Goal: Information Seeking & Learning: Check status

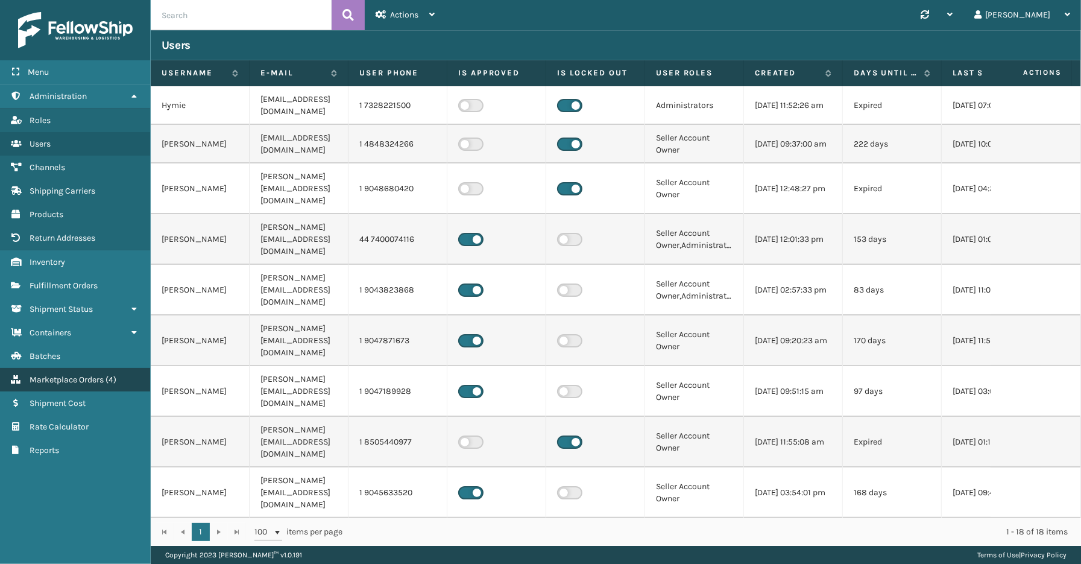
click at [68, 374] on span "Marketplace Orders" at bounding box center [67, 379] width 74 height 10
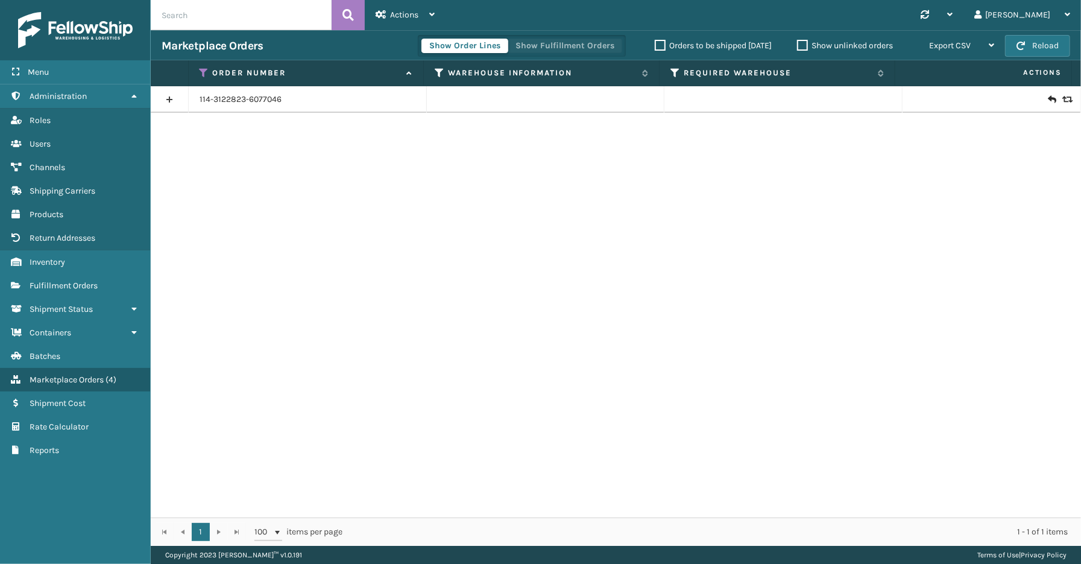
click at [528, 41] on button "Show Fulfillment Orders" at bounding box center [565, 46] width 115 height 14
click at [201, 69] on icon at bounding box center [205, 73] width 10 height 11
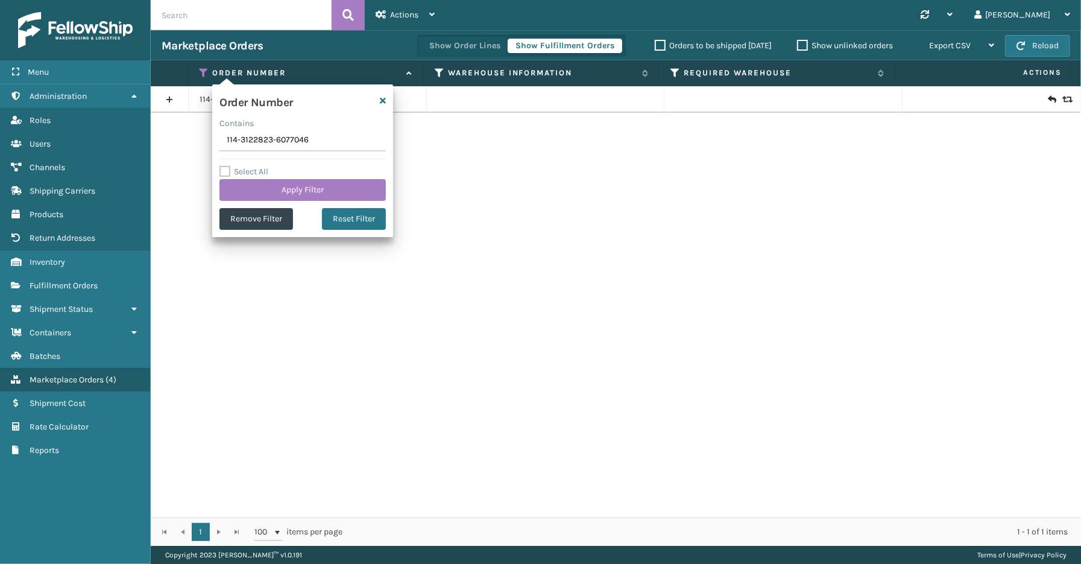
drag, startPoint x: 320, startPoint y: 148, endPoint x: 208, endPoint y: 143, distance: 111.6
click at [208, 143] on section "Marketplace Orders Show Order Lines Show Fulfillment Orders Orders to be shippe…" at bounding box center [616, 287] width 930 height 515
type input "SS44974"
click at [262, 181] on button "Apply Filter" at bounding box center [302, 190] width 166 height 22
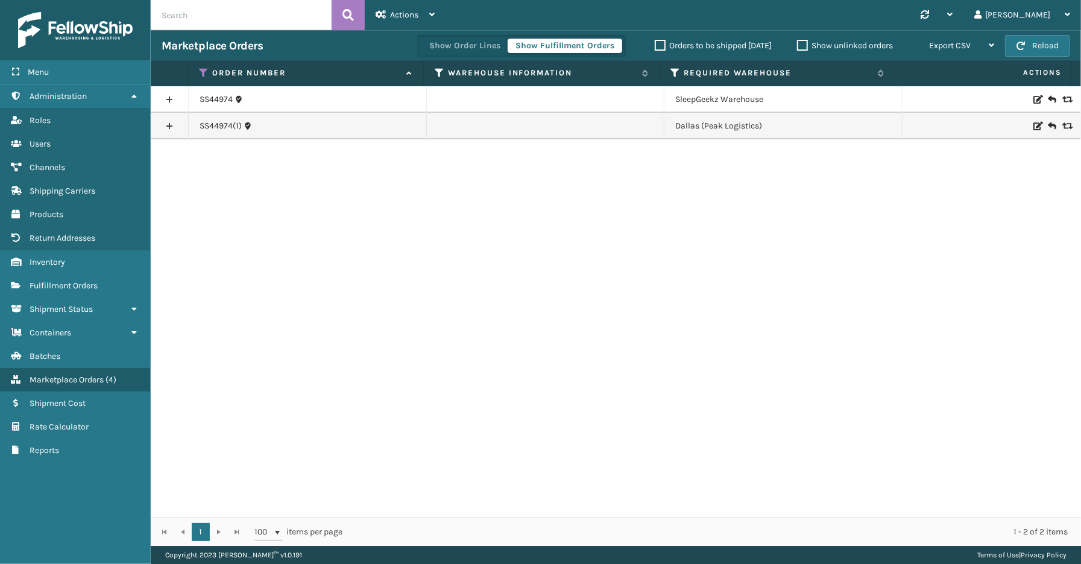
click at [172, 93] on link at bounding box center [169, 99] width 37 height 19
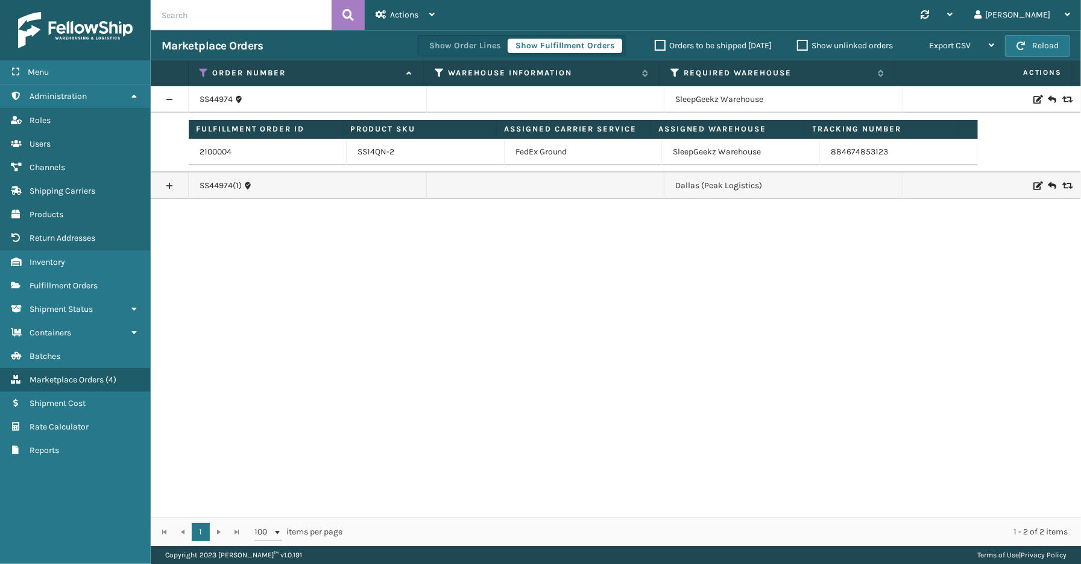
click at [172, 183] on link at bounding box center [169, 185] width 37 height 19
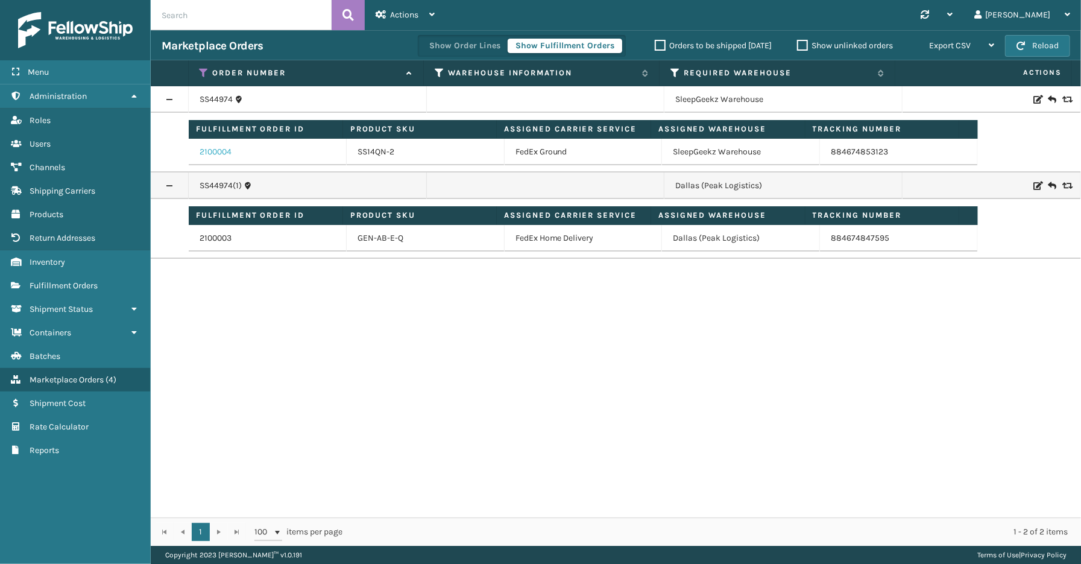
click at [218, 153] on link "2100004" at bounding box center [216, 152] width 32 height 12
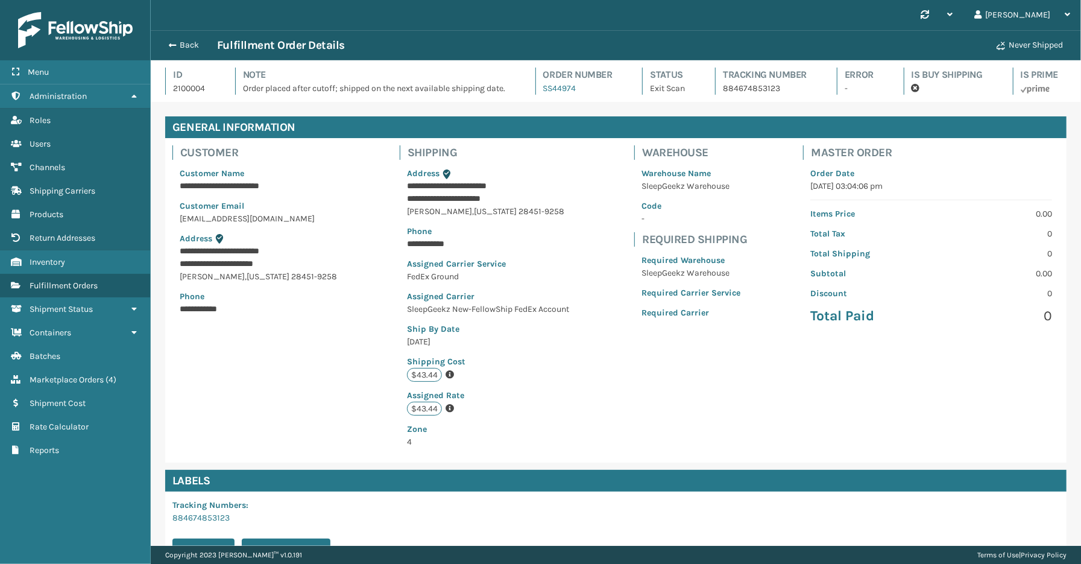
scroll to position [28, 930]
click at [195, 46] on button "Back" at bounding box center [189, 45] width 55 height 11
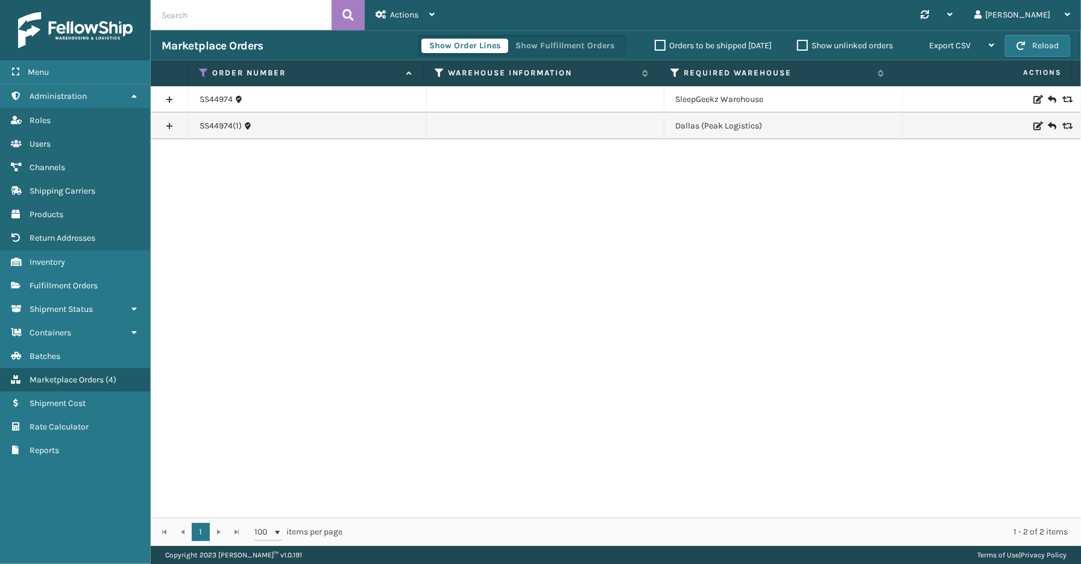
click at [177, 127] on link at bounding box center [169, 125] width 37 height 19
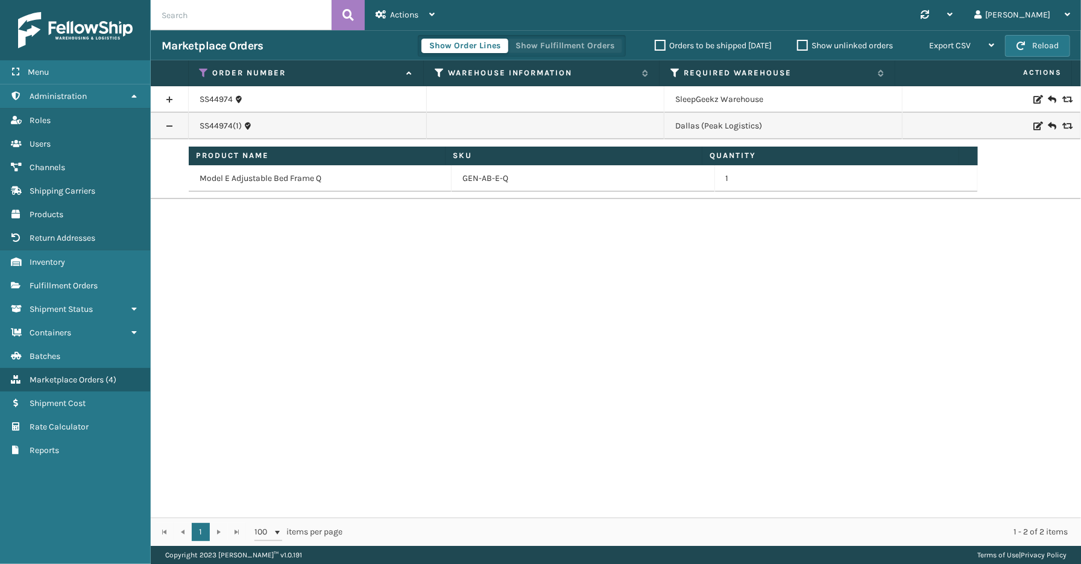
click at [547, 46] on button "Show Fulfillment Orders" at bounding box center [565, 46] width 115 height 14
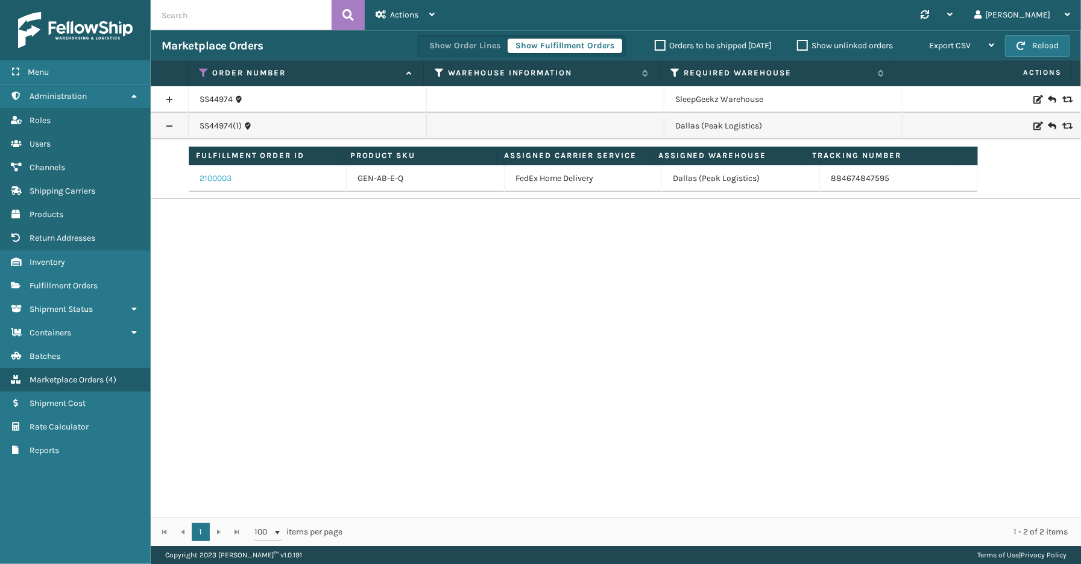
click at [223, 179] on link "2100003" at bounding box center [216, 178] width 32 height 12
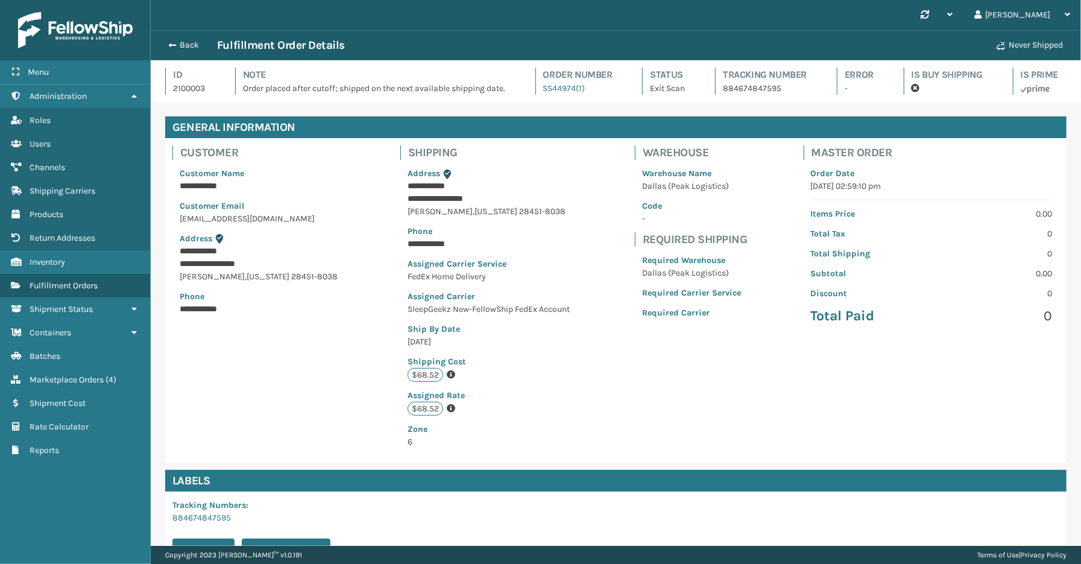
scroll to position [28, 930]
click at [181, 38] on div "Back Fulfillment Order Details" at bounding box center [576, 45] width 828 height 14
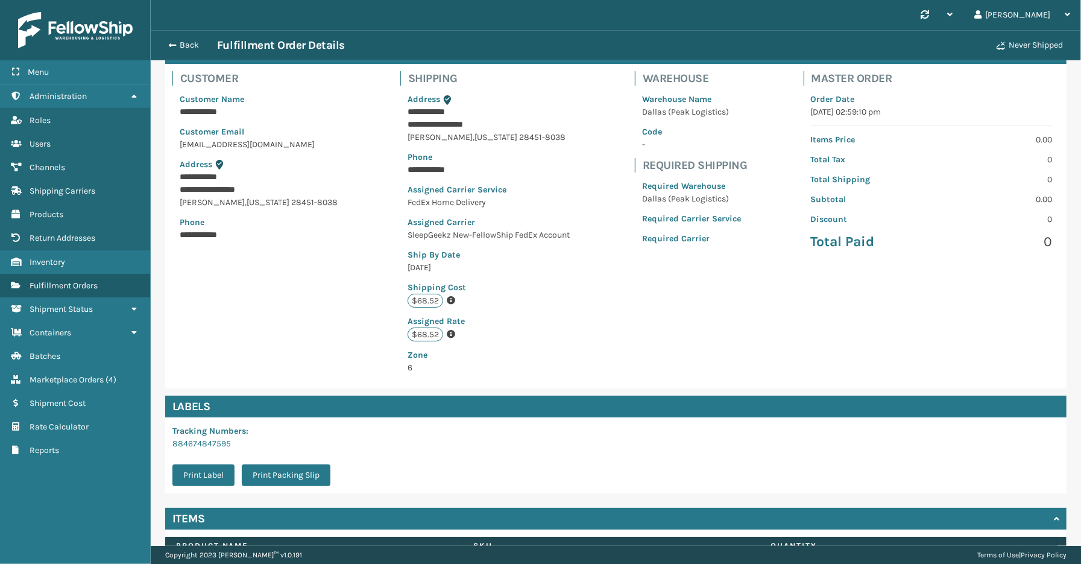
scroll to position [0, 0]
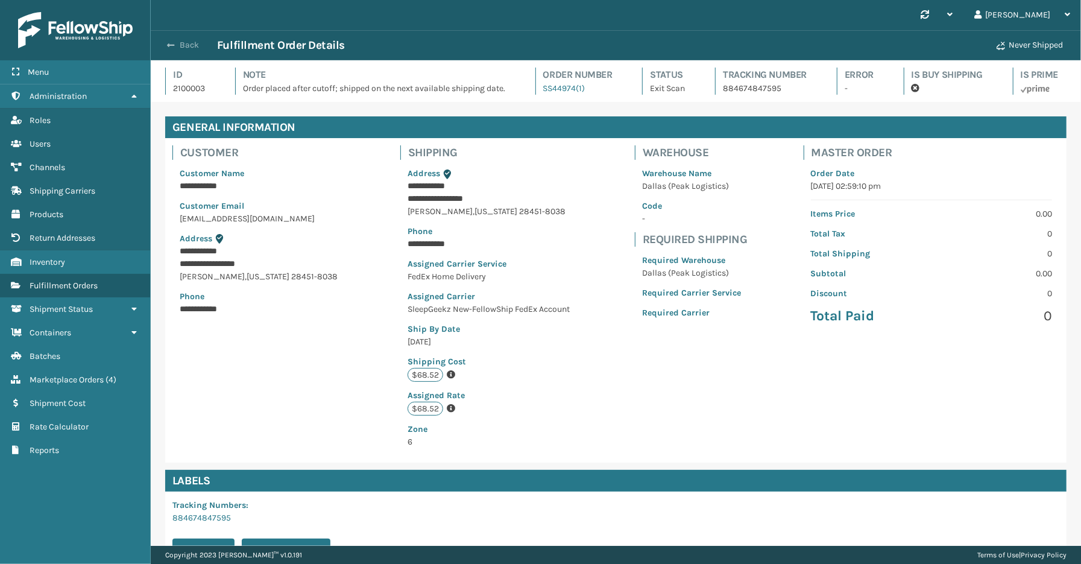
click at [203, 44] on button "Back" at bounding box center [189, 45] width 55 height 11
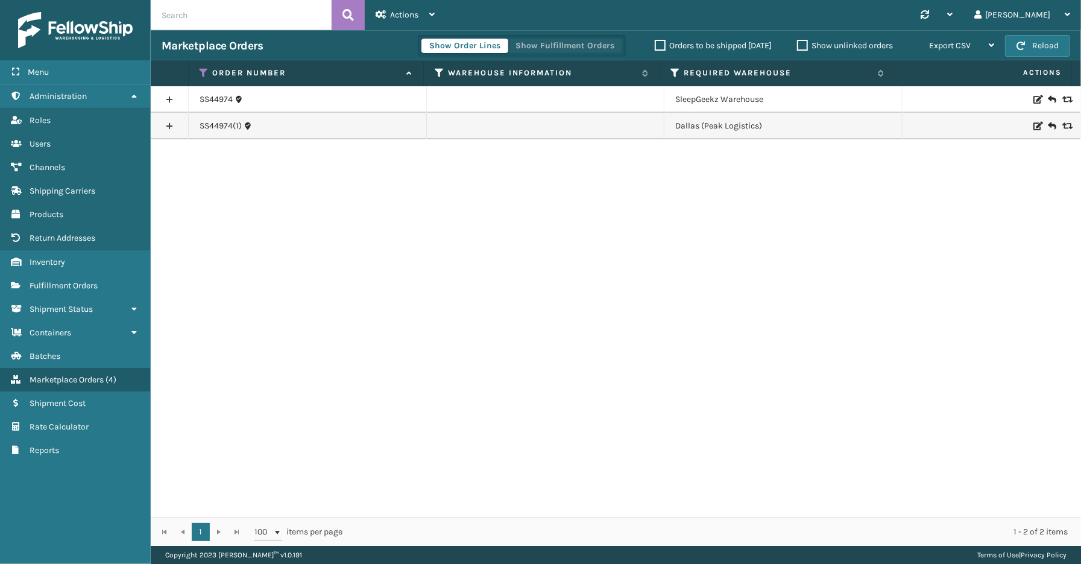
click at [556, 44] on button "Show Fulfillment Orders" at bounding box center [565, 46] width 115 height 14
click at [173, 99] on link at bounding box center [169, 99] width 37 height 19
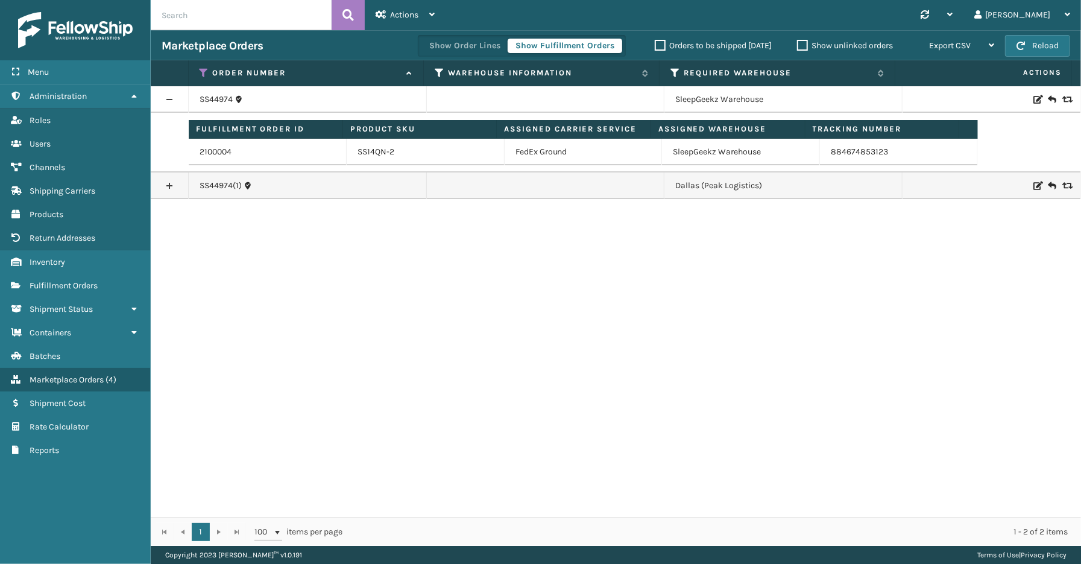
click at [169, 184] on link at bounding box center [169, 185] width 37 height 19
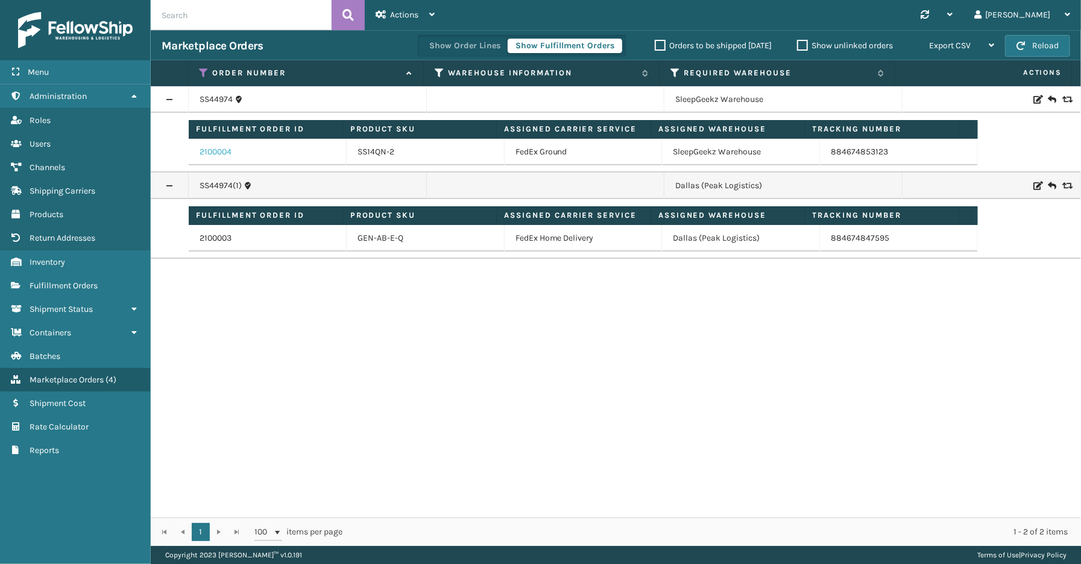
click at [215, 153] on link "2100004" at bounding box center [216, 152] width 32 height 12
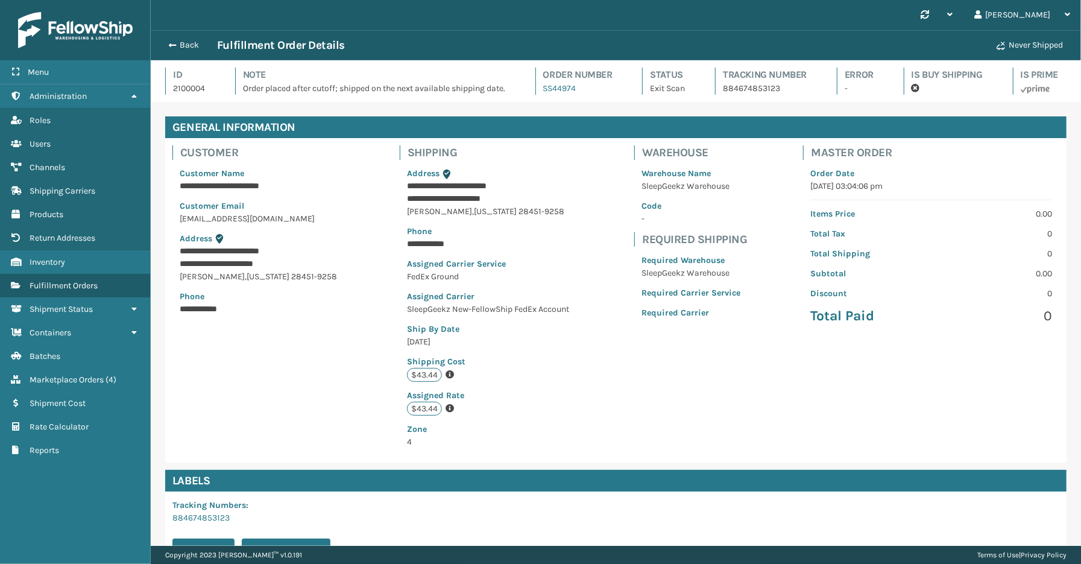
scroll to position [28, 930]
click at [187, 46] on button "Back" at bounding box center [189, 45] width 55 height 11
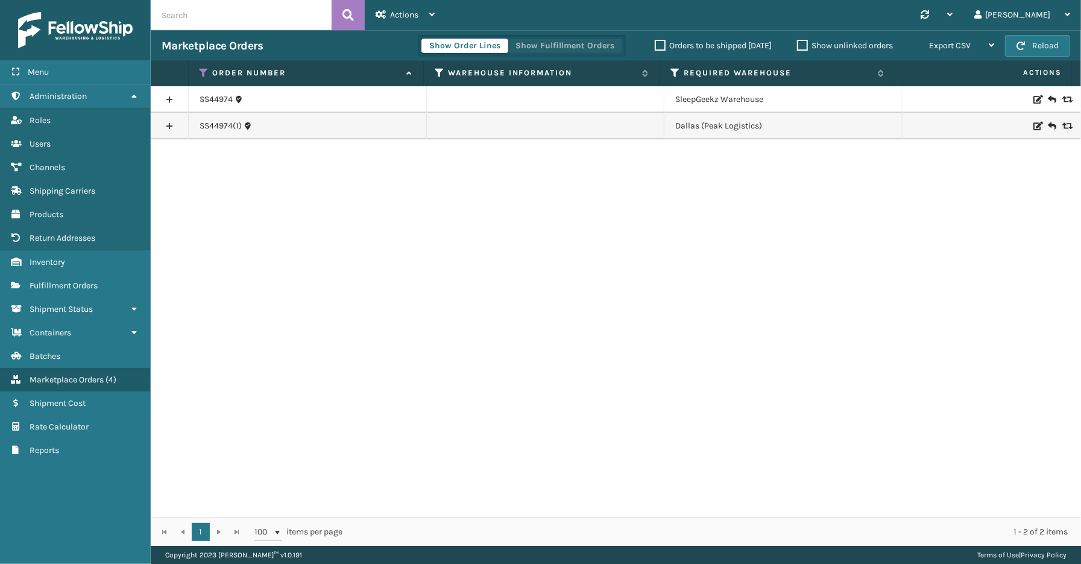
click at [526, 45] on button "Show Fulfillment Orders" at bounding box center [565, 46] width 115 height 14
click at [171, 101] on link at bounding box center [169, 99] width 37 height 19
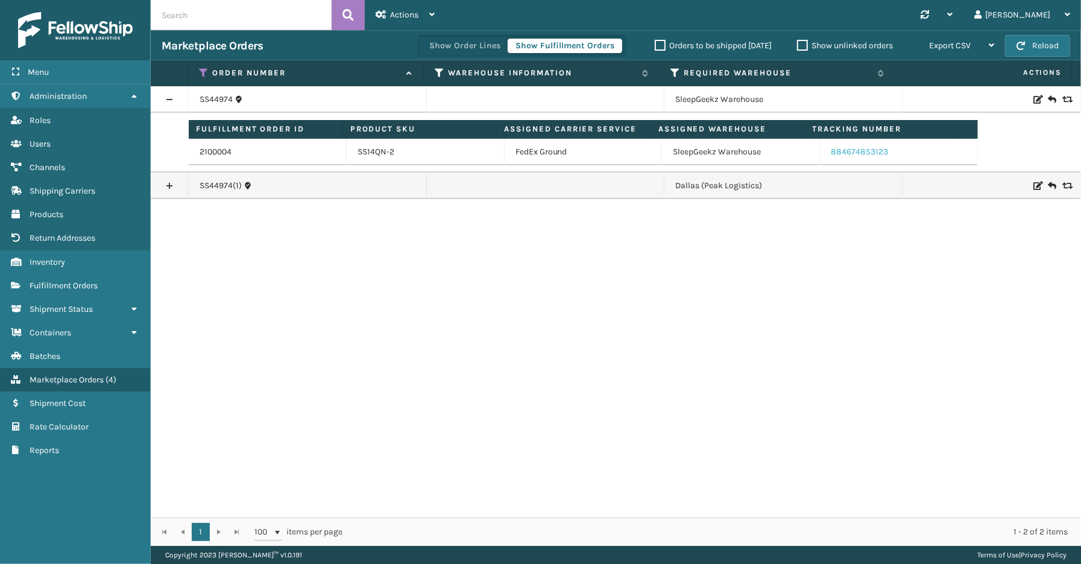
click at [839, 153] on link "884674853123" at bounding box center [859, 152] width 57 height 10
click at [869, 156] on link "884674853123" at bounding box center [859, 152] width 57 height 10
click at [56, 282] on span "Fulfillment Orders" at bounding box center [64, 285] width 68 height 10
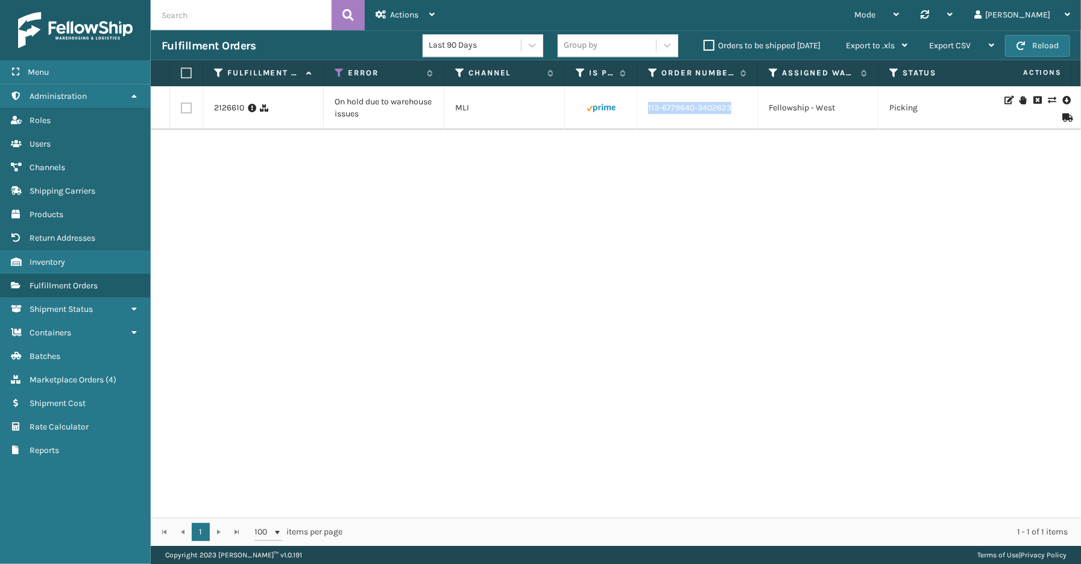
drag, startPoint x: 738, startPoint y: 112, endPoint x: 648, endPoint y: 116, distance: 89.9
click at [648, 116] on td "113-6779640-3402623" at bounding box center [697, 107] width 121 height 43
copy link "113-6779640-3402623"
click at [49, 511] on div "Menu Administration Roles Users Channels Shipping Carriers Products Return Addr…" at bounding box center [75, 282] width 151 height 564
click at [73, 374] on span "Marketplace Orders" at bounding box center [67, 379] width 74 height 10
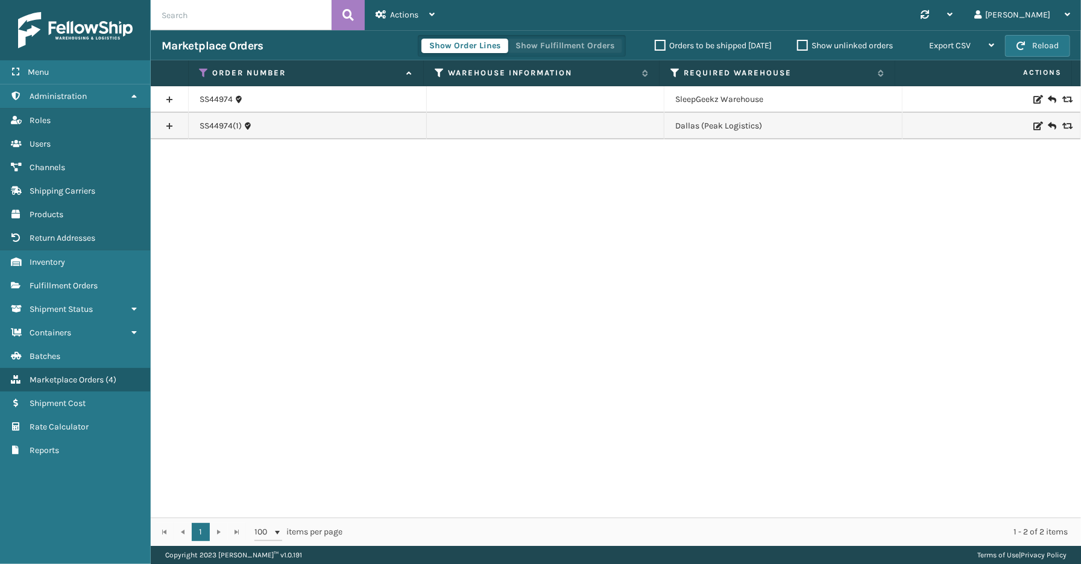
click at [562, 44] on button "Show Fulfillment Orders" at bounding box center [565, 46] width 115 height 14
click at [203, 68] on icon at bounding box center [205, 73] width 10 height 11
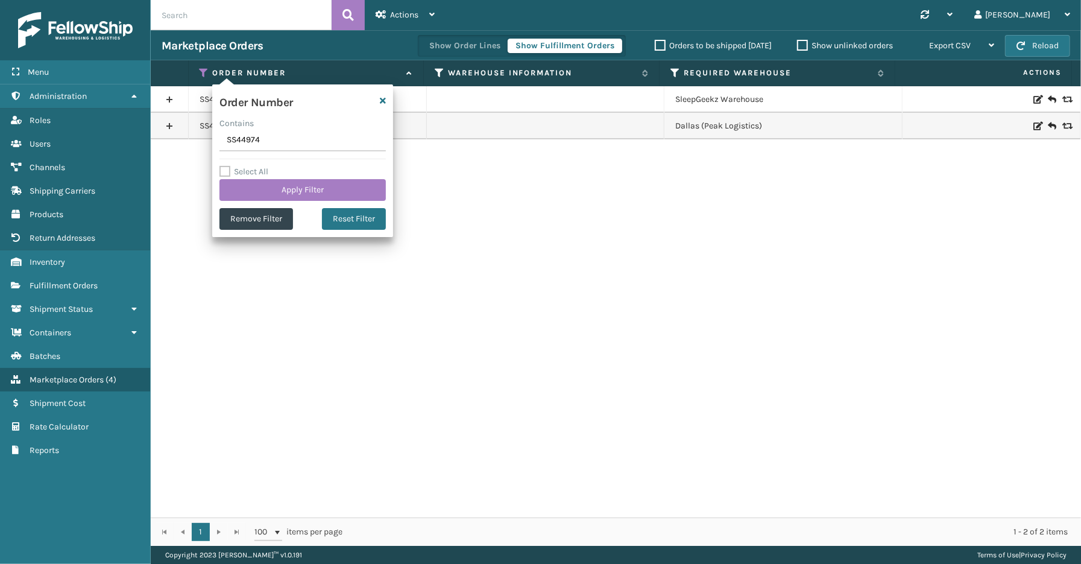
drag, startPoint x: 268, startPoint y: 143, endPoint x: 188, endPoint y: 140, distance: 80.8
click at [188, 140] on section "Marketplace Orders Show Order Lines Show Fulfillment Orders Orders to be shippe…" at bounding box center [616, 287] width 930 height 515
type input "SS45135"
click at [284, 185] on button "Apply Filter" at bounding box center [302, 190] width 166 height 22
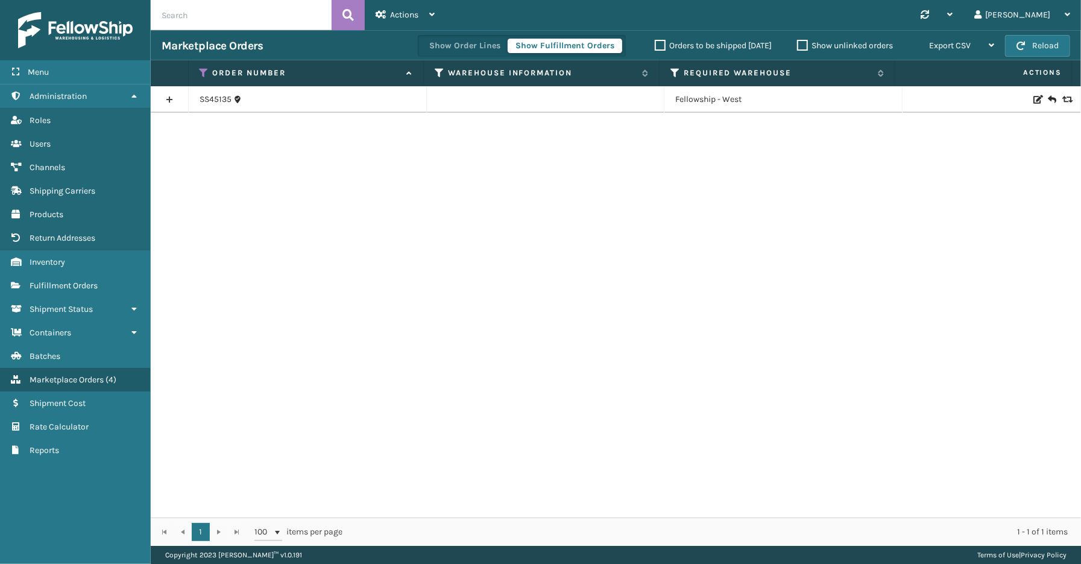
click at [172, 99] on link at bounding box center [169, 99] width 37 height 19
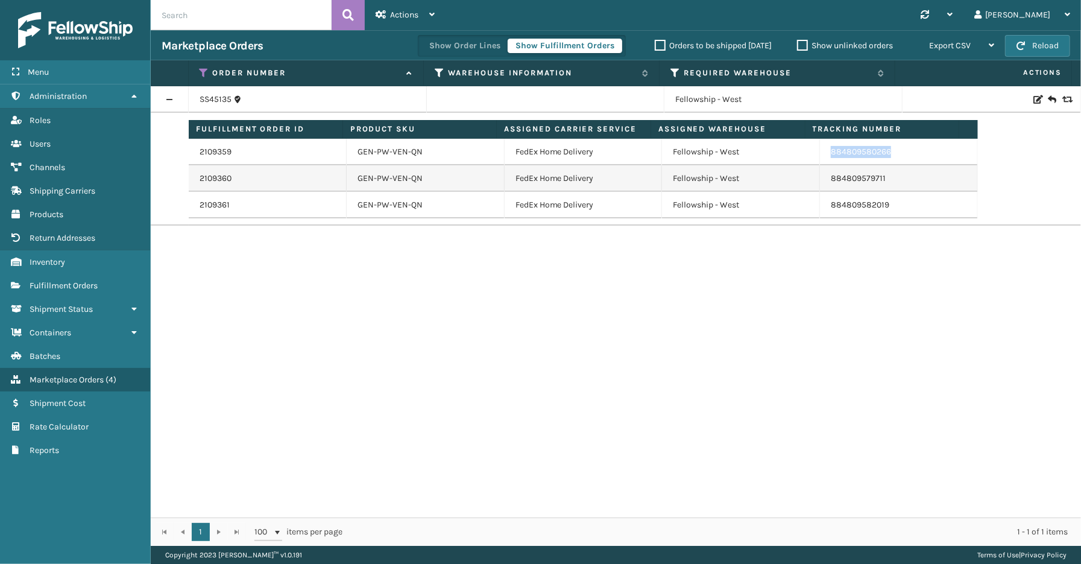
drag, startPoint x: 902, startPoint y: 157, endPoint x: 826, endPoint y: 154, distance: 76.0
click at [820, 154] on td "884809580266" at bounding box center [899, 152] width 158 height 27
copy link "884809580266"
drag, startPoint x: 884, startPoint y: 180, endPoint x: 822, endPoint y: 184, distance: 61.7
click at [822, 184] on td "884809579711" at bounding box center [899, 178] width 158 height 27
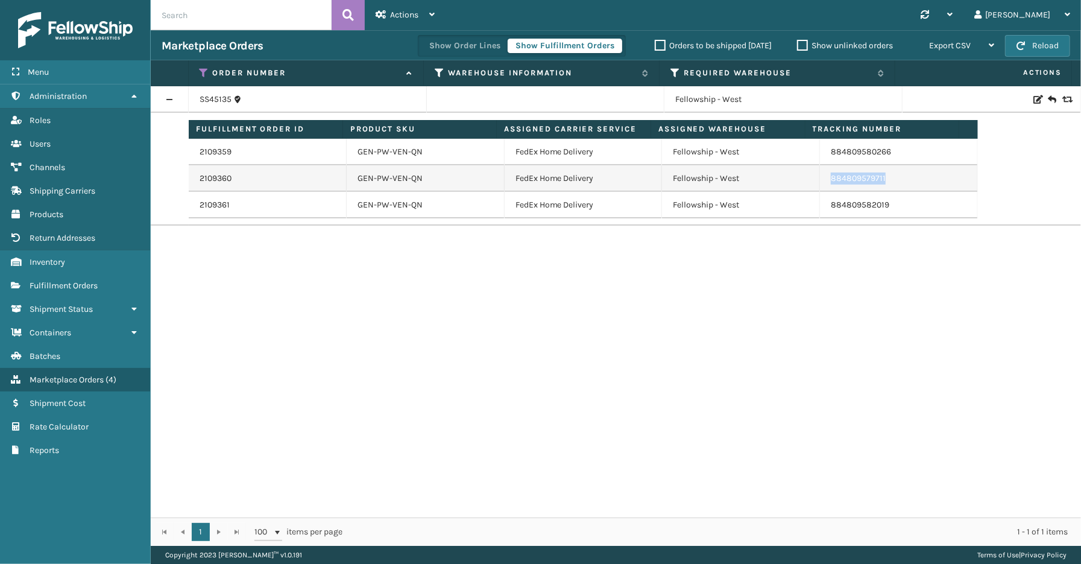
copy link "884809579711"
drag, startPoint x: 895, startPoint y: 207, endPoint x: 833, endPoint y: 202, distance: 62.3
click at [823, 207] on td "884809582019" at bounding box center [899, 205] width 158 height 27
copy link "884809582019"
click at [847, 173] on link "884809579711" at bounding box center [858, 178] width 55 height 10
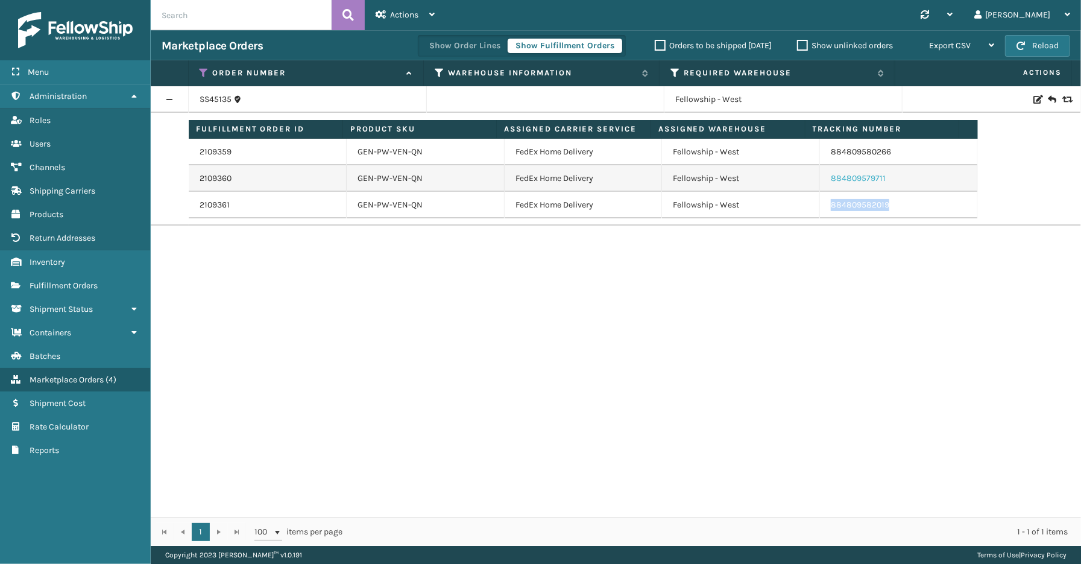
click at [859, 177] on link "884809579711" at bounding box center [858, 178] width 55 height 10
click at [854, 156] on link "884809580266" at bounding box center [861, 152] width 60 height 10
click at [830, 310] on div "SS45135 Fellowship - West Fulfillment Order ID Product SKU Assigned Carrier Ser…" at bounding box center [616, 301] width 930 height 431
